Goal: Task Accomplishment & Management: Use online tool/utility

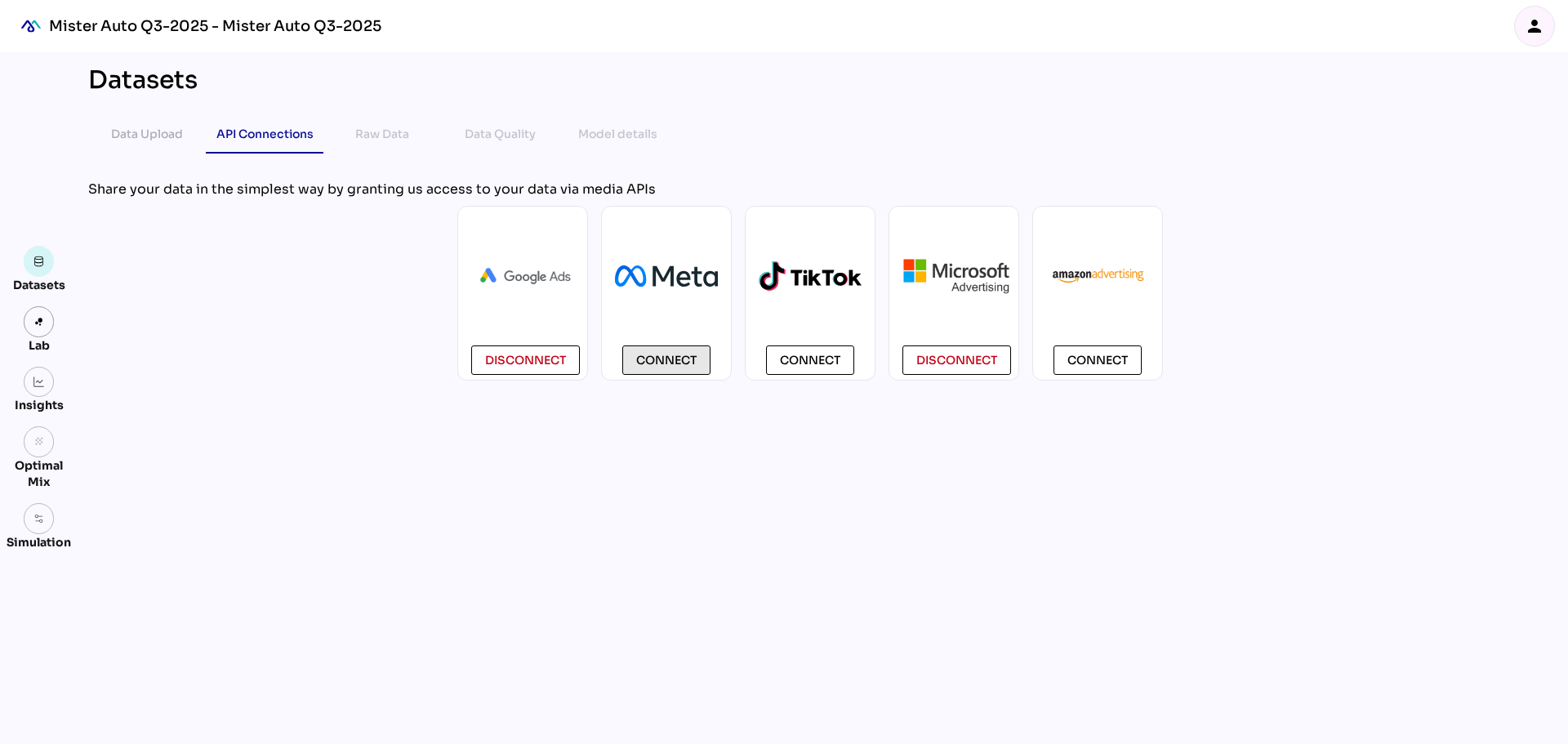
click at [695, 355] on span "Connect" at bounding box center [666, 360] width 60 height 20
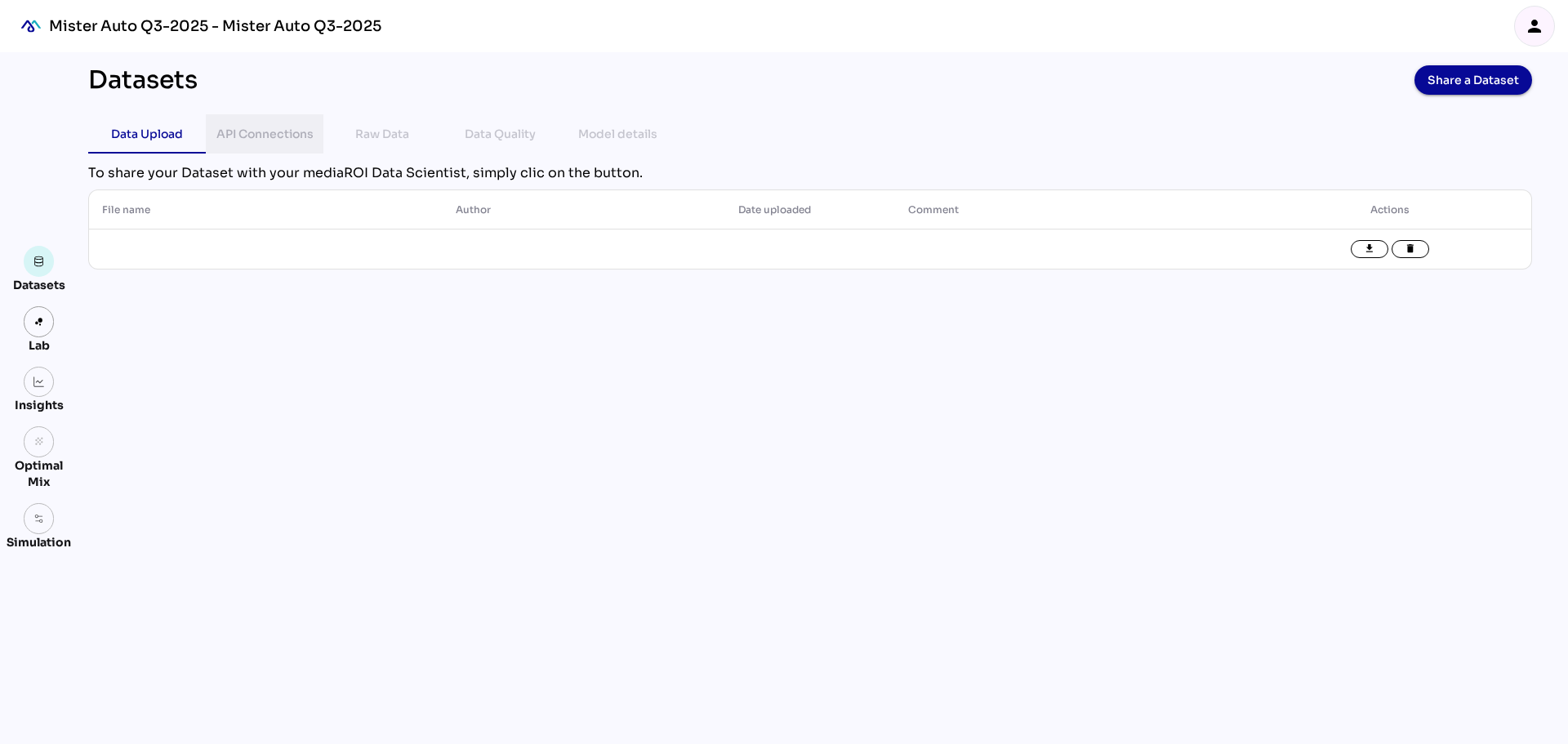
click at [231, 140] on div "API Connections" at bounding box center [265, 134] width 97 height 20
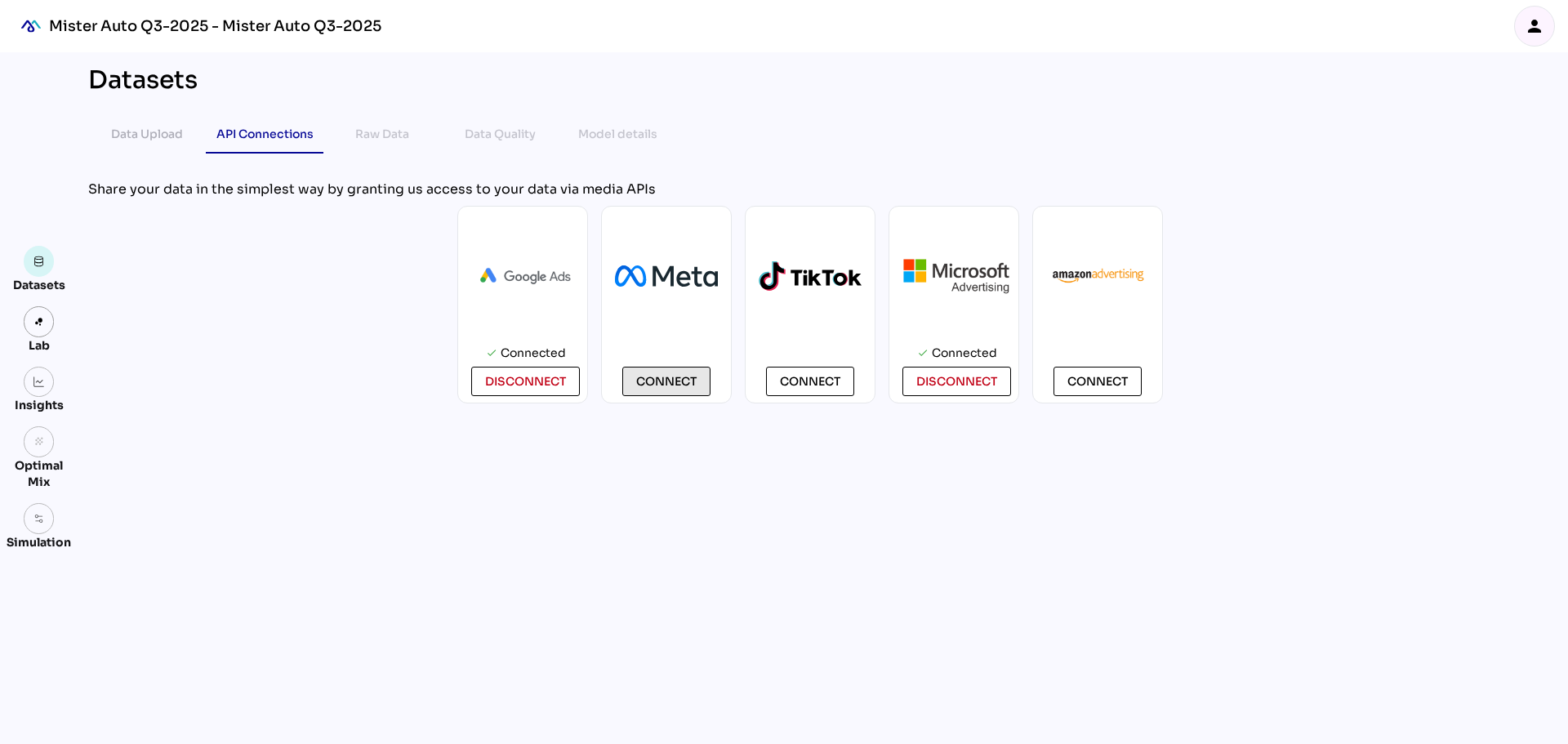
click at [695, 381] on span "Connect" at bounding box center [666, 381] width 60 height 20
